Goal: Task Accomplishment & Management: Complete application form

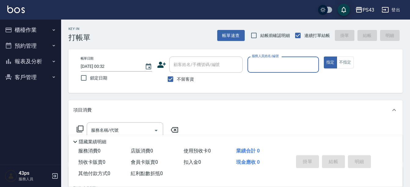
click at [99, 74] on label "鎖定日期" at bounding box center [112, 77] width 70 height 13
click at [90, 74] on input "鎖定日期" at bounding box center [83, 77] width 13 height 13
checkbox input "true"
type input "[DATE] 20:01"
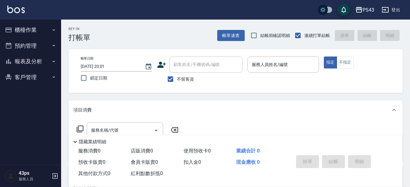
click at [97, 76] on span "鎖定日期" at bounding box center [98, 78] width 17 height 6
click at [90, 76] on input "鎖定日期" at bounding box center [83, 77] width 13 height 13
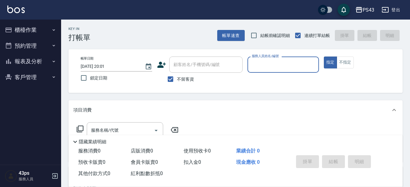
click at [97, 76] on span "鎖定日期" at bounding box center [98, 78] width 17 height 6
click at [90, 76] on input "鎖定日期" at bounding box center [83, 77] width 13 height 13
checkbox input "false"
click at [270, 68] on input "服務人員姓名/編號" at bounding box center [283, 64] width 66 height 11
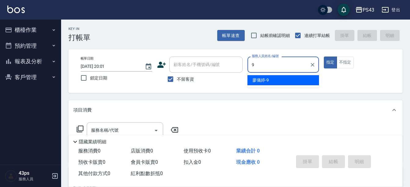
type input "[PERSON_NAME]-9"
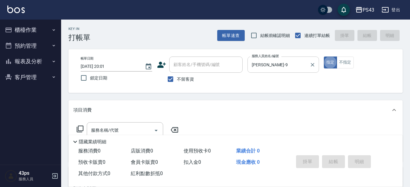
type button "true"
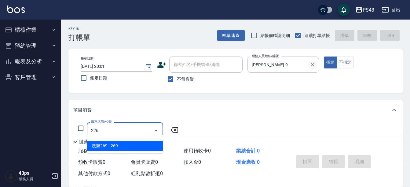
type input "洗剪269(226)"
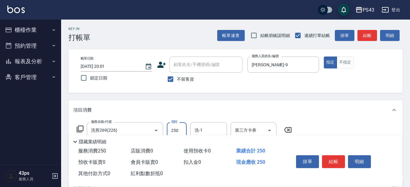
type input "250"
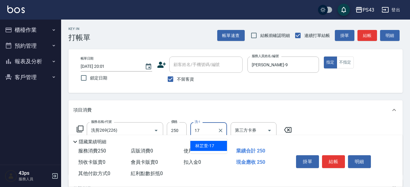
type input "林芷萱-17"
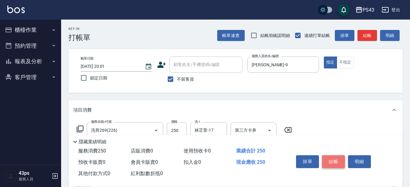
click at [330, 156] on button "結帳" at bounding box center [333, 161] width 23 height 13
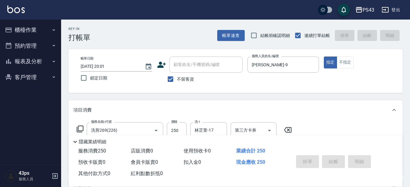
type input "[DATE] 20:04"
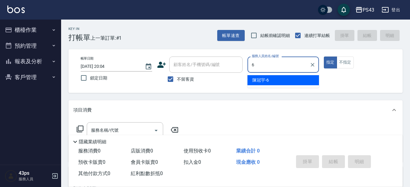
type input "陳冠宇-6"
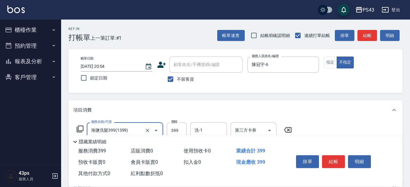
type input "海鹽洗髮399(1399)"
type input "499"
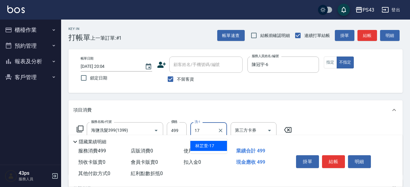
type input "林芷萱-17"
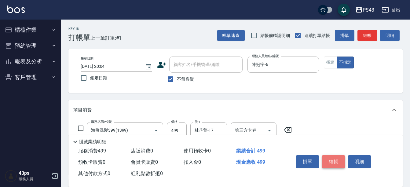
click at [335, 158] on button "結帳" at bounding box center [333, 161] width 23 height 13
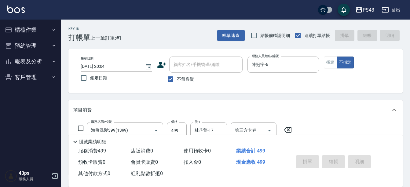
type input "[DATE] 20:05"
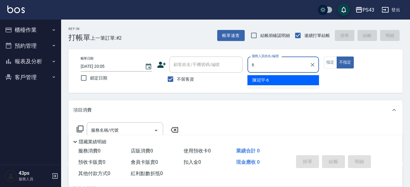
type input "陳冠宇-6"
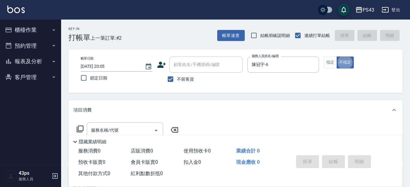
type button "false"
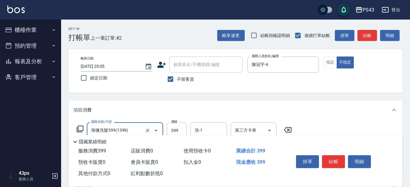
type input "海鹽洗髮399(1399)"
type input "400"
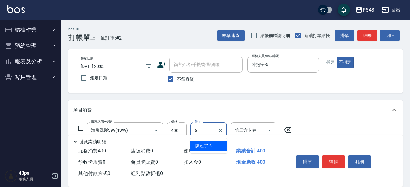
type input "陳冠宇-6"
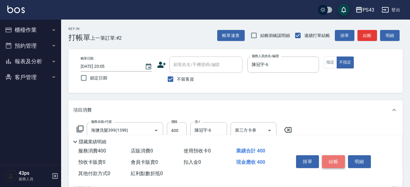
click at [336, 159] on button "結帳" at bounding box center [333, 161] width 23 height 13
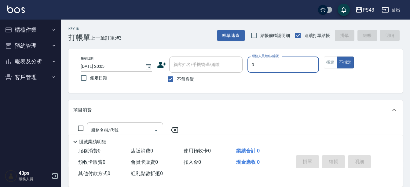
type input "[PERSON_NAME]-9"
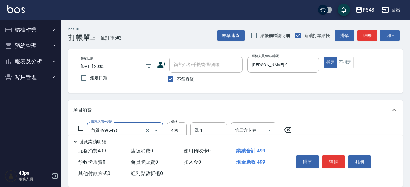
type input "角質499(649)"
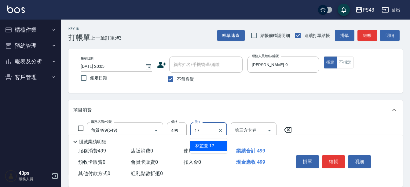
type input "林芷萱-17"
click at [338, 160] on button "結帳" at bounding box center [333, 161] width 23 height 13
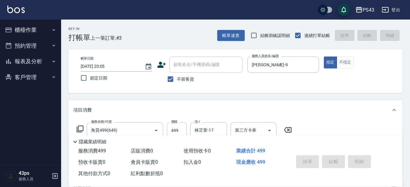
click at [338, 160] on div "掛單 結帳 明細" at bounding box center [334, 162] width 80 height 19
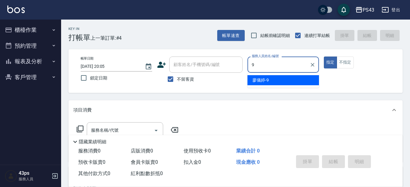
type input "[PERSON_NAME]-9"
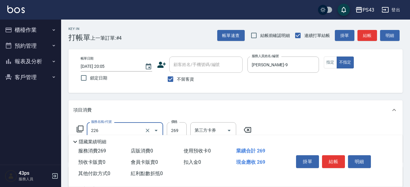
type input "洗剪269(226)"
type input "250"
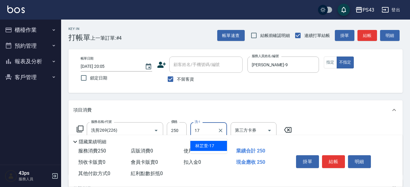
type input "林芷萱-17"
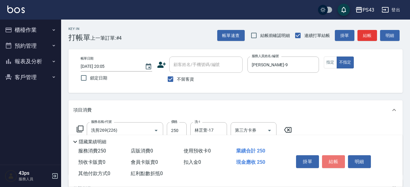
click at [338, 160] on button "結帳" at bounding box center [333, 161] width 23 height 13
click at [338, 160] on div "掛單 結帳 明細" at bounding box center [334, 162] width 80 height 19
type input "[DATE] 20:06"
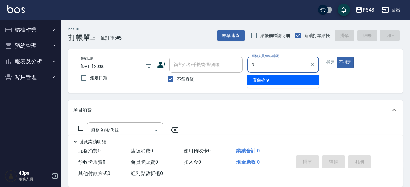
type input "[PERSON_NAME]-9"
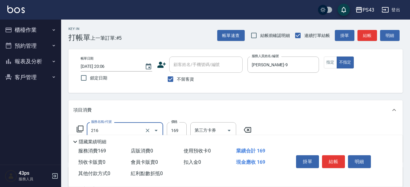
type input "剪髮169(216)"
type input "150"
click at [339, 158] on button "結帳" at bounding box center [333, 161] width 23 height 13
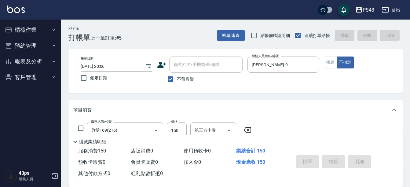
click at [339, 158] on div "掛單 結帳 明細" at bounding box center [334, 162] width 80 height 19
type input "[DATE] 20:07"
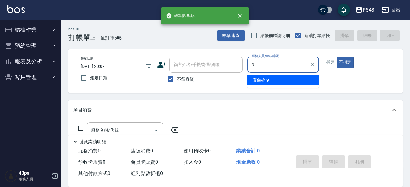
type input "[PERSON_NAME]-9"
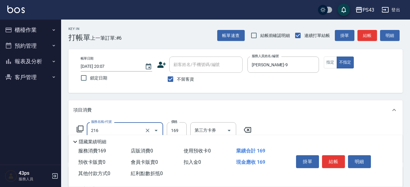
type input "剪髮169(216)"
type input "150"
click at [339, 155] on button "結帳" at bounding box center [333, 161] width 23 height 13
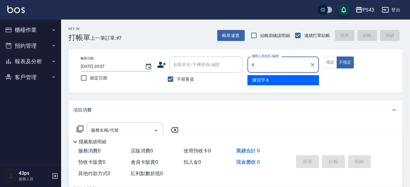
type input "陳冠宇-6"
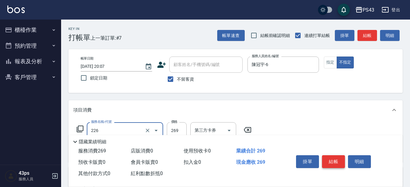
type input "洗剪269(226)"
type input "250"
type input "林芷萱-17"
click at [339, 155] on button "結帳" at bounding box center [333, 161] width 23 height 13
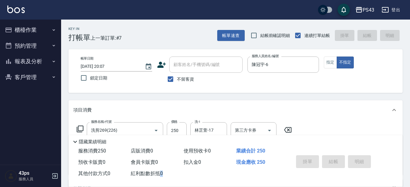
click at [339, 155] on div "掛單 結帳 明細" at bounding box center [334, 162] width 80 height 19
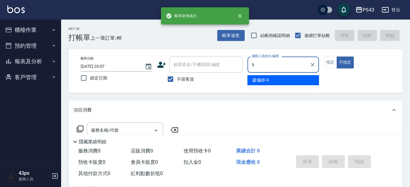
type input "[PERSON_NAME]-9"
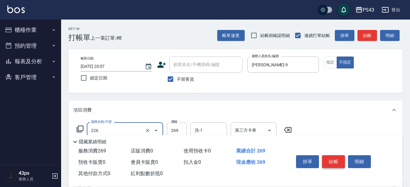
type input "洗剪269(226)"
type input "250"
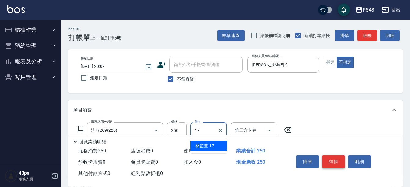
type input "林芷萱-17"
click at [339, 155] on button "結帳" at bounding box center [333, 161] width 23 height 13
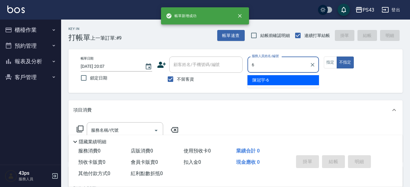
type input "陳冠宇-6"
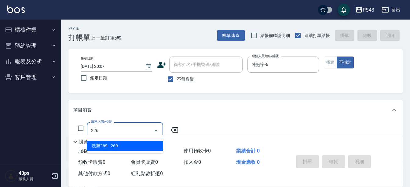
type input "洗剪269(226)"
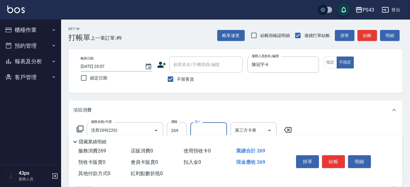
click at [177, 121] on label "價格" at bounding box center [174, 121] width 6 height 5
click at [177, 122] on input "269" at bounding box center [177, 130] width 20 height 16
type input "250"
type input "林芷萱-17"
click at [336, 155] on button "結帳" at bounding box center [333, 161] width 23 height 13
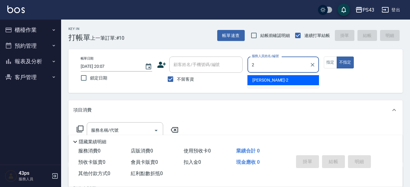
type input "安肯-2"
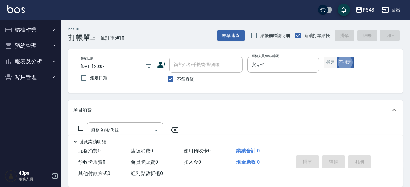
click at [331, 66] on button "指定" at bounding box center [330, 63] width 13 height 12
click at [80, 126] on icon at bounding box center [79, 128] width 7 height 7
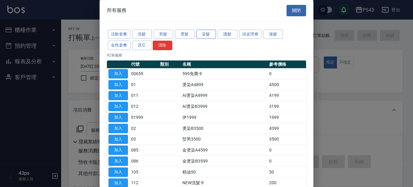
click at [208, 38] on button "染髮" at bounding box center [206, 34] width 20 height 9
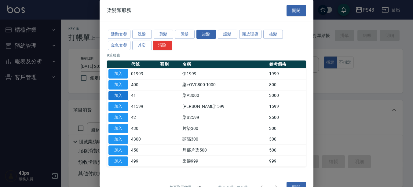
click at [125, 98] on button "加入" at bounding box center [118, 95] width 20 height 9
type input "染A3000(41)"
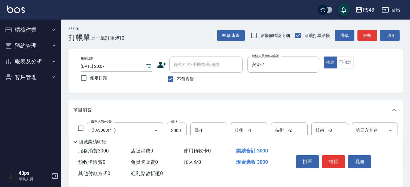
click at [168, 130] on input "3000" at bounding box center [177, 130] width 20 height 16
click at [167, 130] on input "3000" at bounding box center [177, 130] width 20 height 16
click at [180, 131] on input "3000" at bounding box center [177, 130] width 20 height 16
click at [170, 132] on input "3000" at bounding box center [177, 130] width 20 height 16
click at [183, 129] on input "3000" at bounding box center [177, 130] width 20 height 16
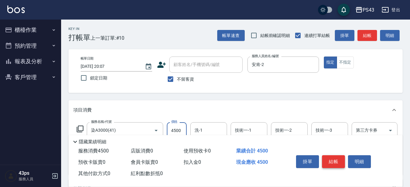
type input "4500"
click at [331, 159] on button "結帳" at bounding box center [333, 161] width 23 height 13
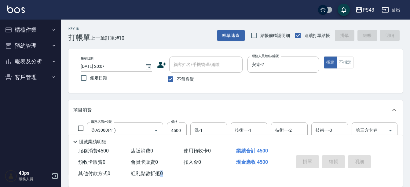
click at [331, 159] on div "掛單 結帳 明細" at bounding box center [334, 162] width 80 height 19
type input "[DATE] 20:14"
